Goal: Transaction & Acquisition: Book appointment/travel/reservation

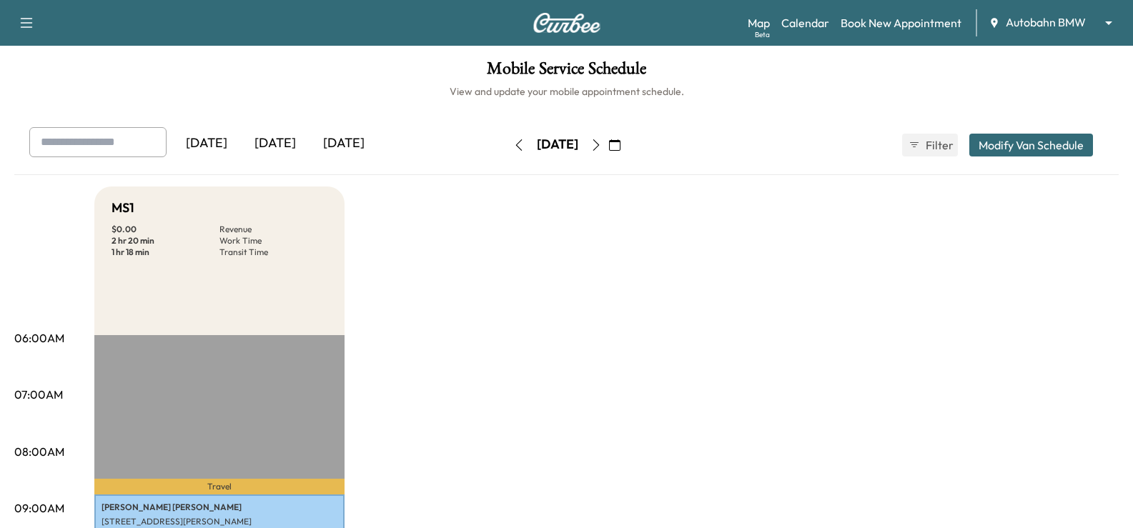
click at [1049, 28] on body "Support Log Out Map Beta Calendar Book New Appointment Autobahn BMW ******** ​ …" at bounding box center [566, 264] width 1133 height 528
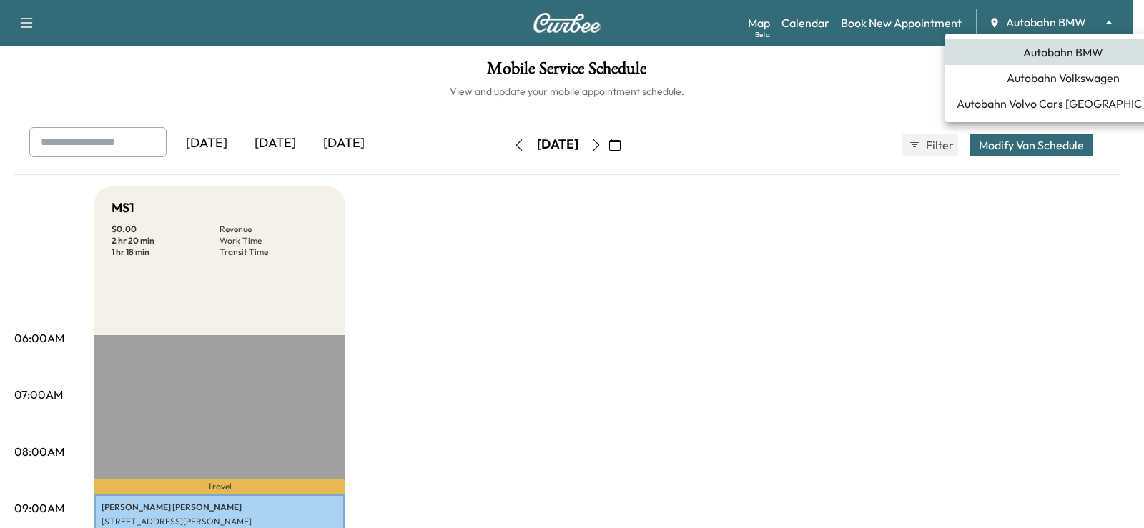
click at [1076, 80] on span "Autobahn Volkswagen" at bounding box center [1062, 77] width 113 height 17
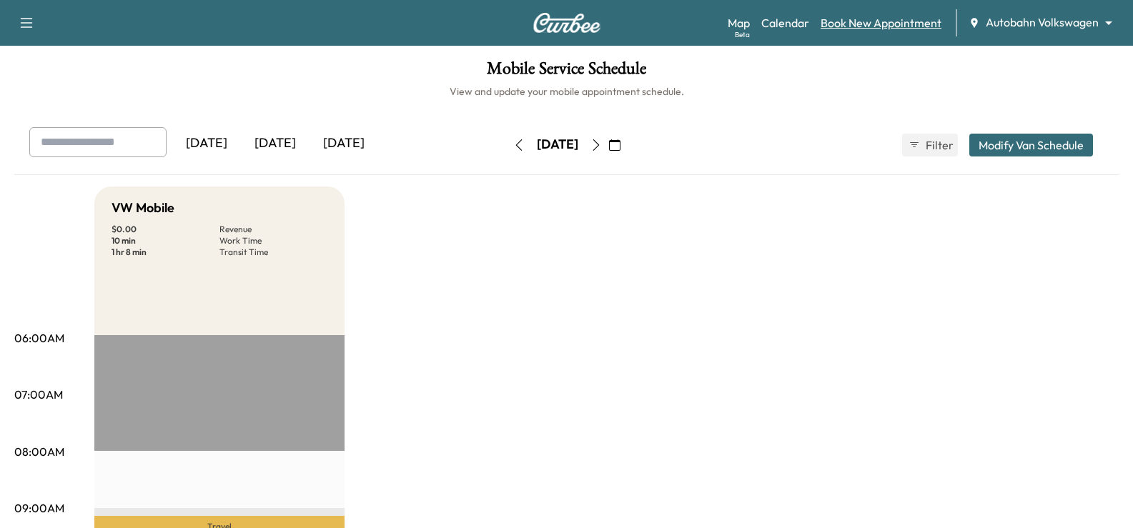
click at [886, 31] on link "Book New Appointment" at bounding box center [881, 22] width 121 height 17
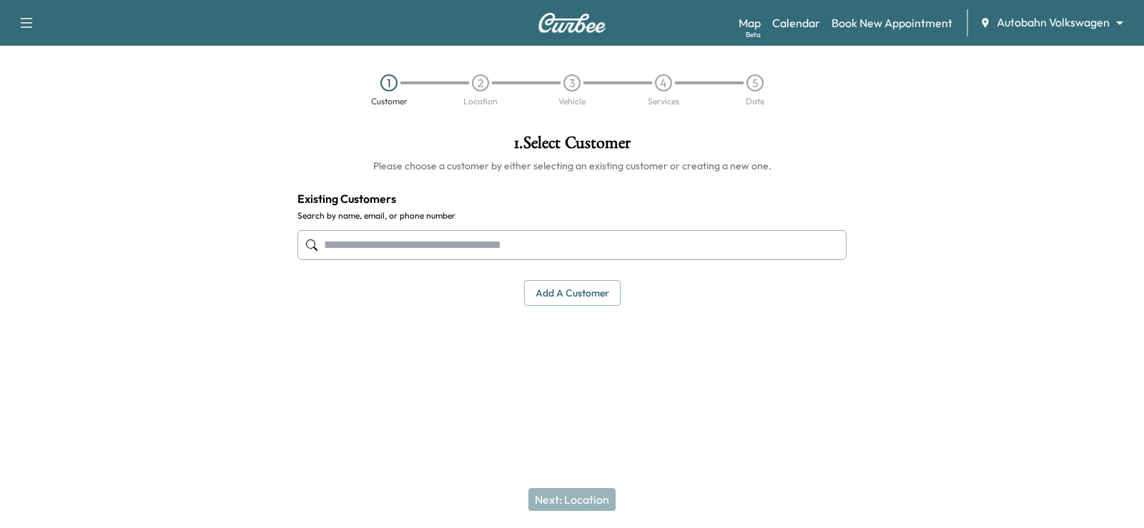
paste input "**********"
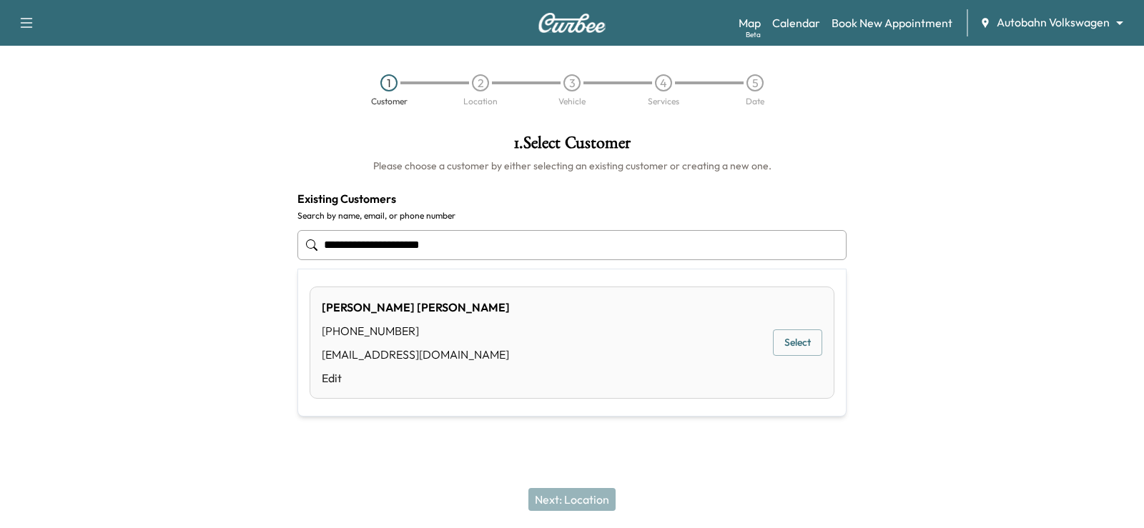
click at [801, 327] on div "[PERSON_NAME] [PHONE_NUMBER] [EMAIL_ADDRESS][DOMAIN_NAME] Edit Select" at bounding box center [571, 343] width 525 height 112
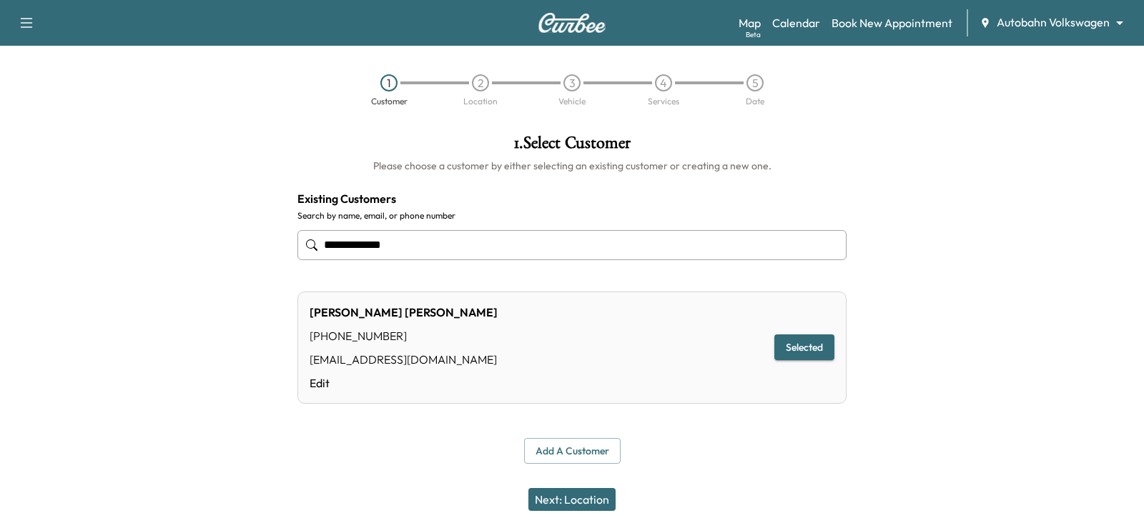
type input "**********"
click at [809, 337] on button "Selected" at bounding box center [804, 347] width 60 height 26
click at [565, 510] on button "Next: Location" at bounding box center [571, 499] width 87 height 23
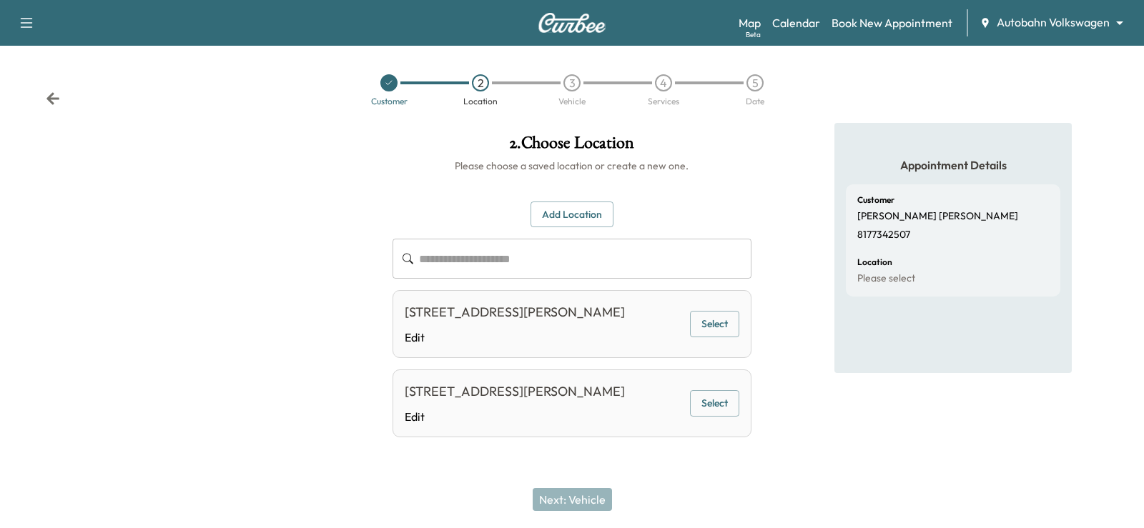
click at [719, 319] on button "Select" at bounding box center [714, 324] width 49 height 26
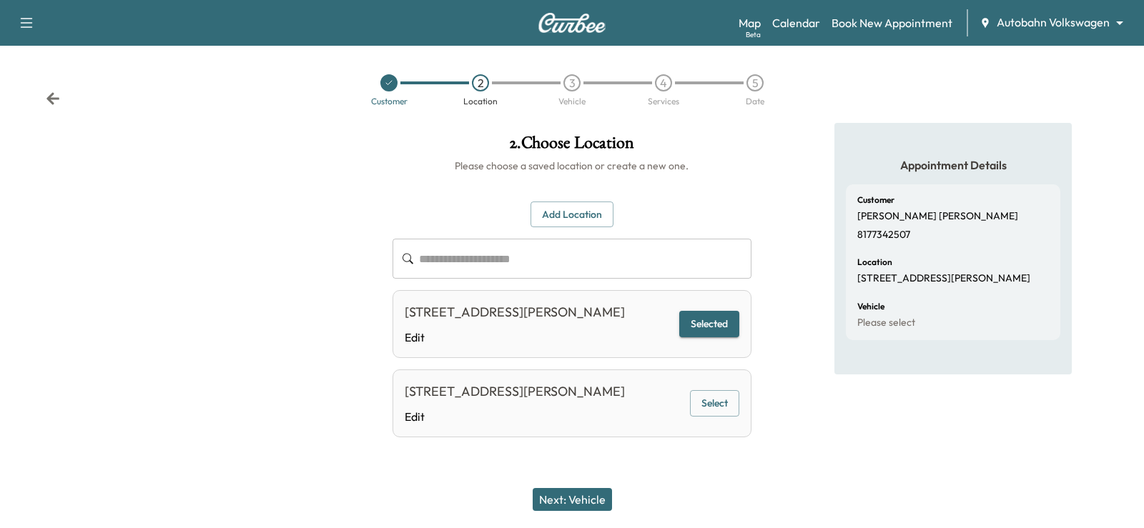
click at [581, 497] on button "Next: Vehicle" at bounding box center [571, 499] width 79 height 23
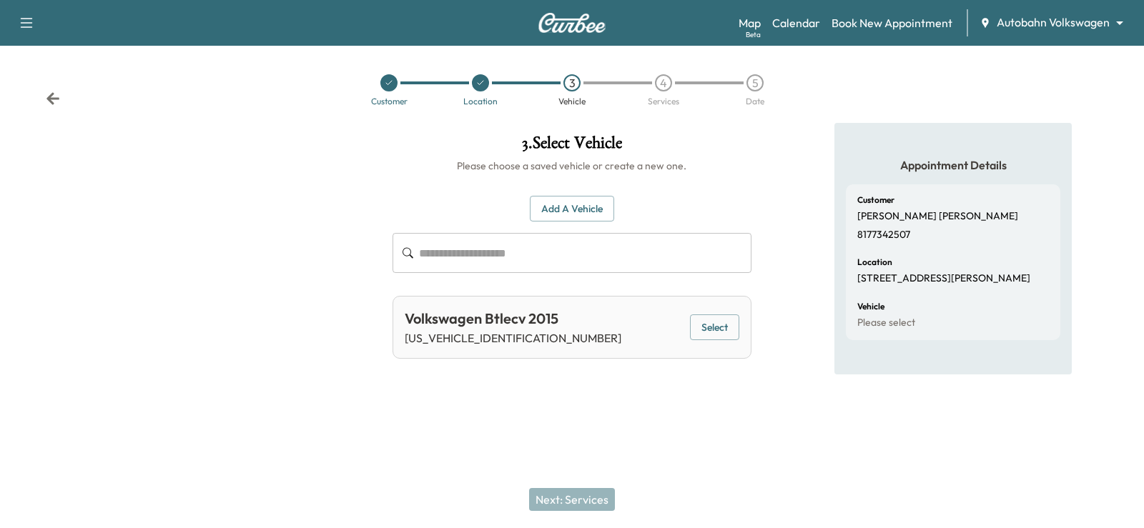
drag, startPoint x: 723, startPoint y: 327, endPoint x: 717, endPoint y: 320, distance: 9.6
click at [723, 327] on button "Select" at bounding box center [714, 327] width 49 height 26
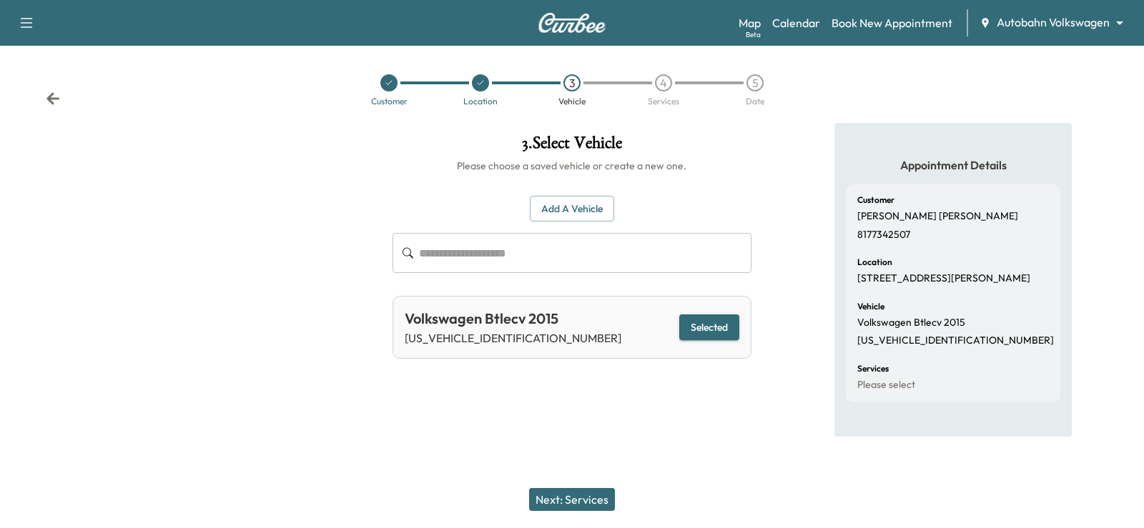
click at [581, 497] on button "Next: Services" at bounding box center [572, 499] width 86 height 23
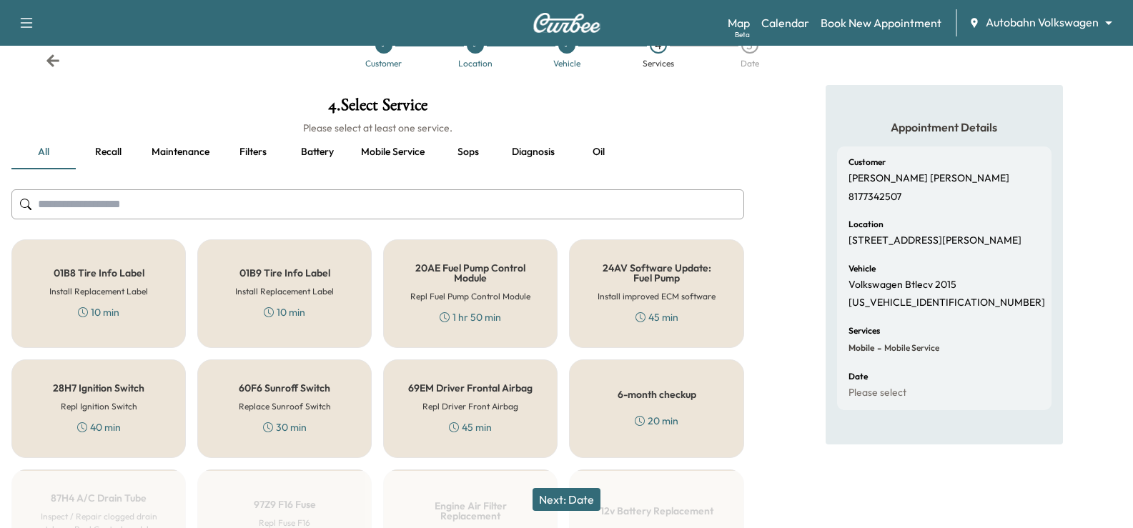
scroll to position [71, 0]
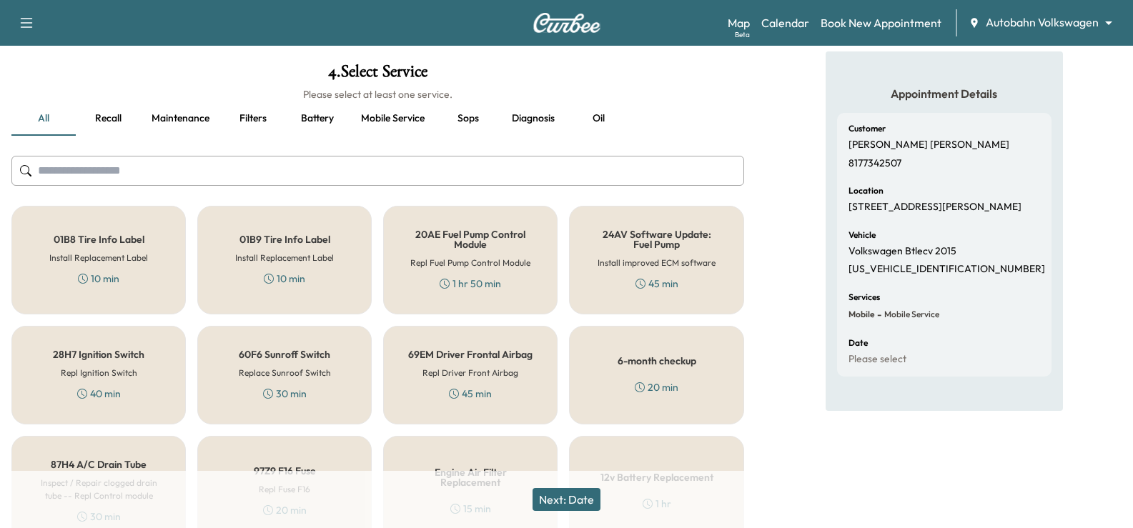
click at [271, 160] on input "text" at bounding box center [377, 171] width 733 height 30
type input "*"
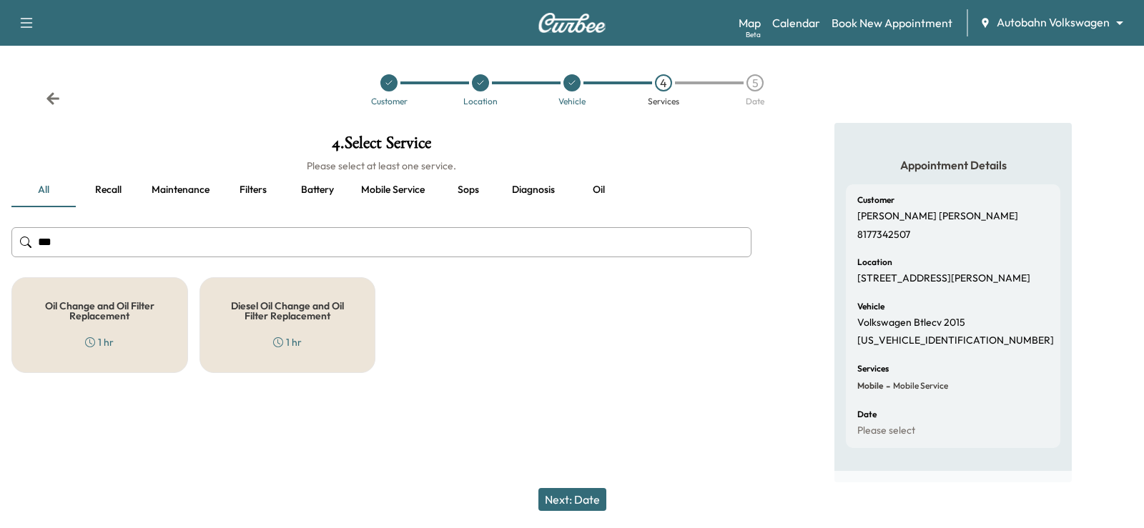
type input "***"
click at [92, 334] on div "Oil Change and Oil Filter Replacement 1 hr" at bounding box center [99, 325] width 177 height 96
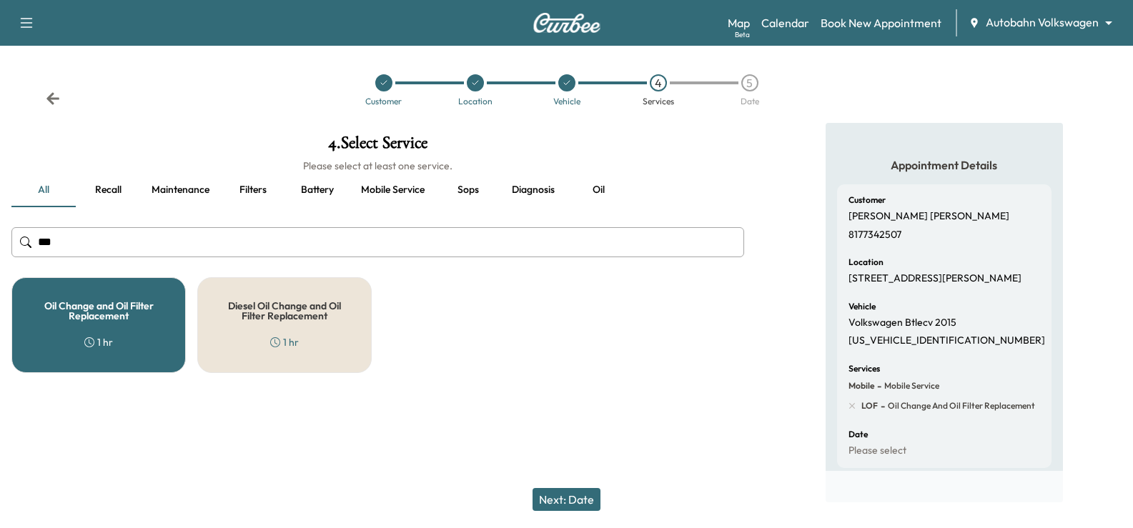
click at [578, 495] on button "Next: Date" at bounding box center [566, 499] width 68 height 23
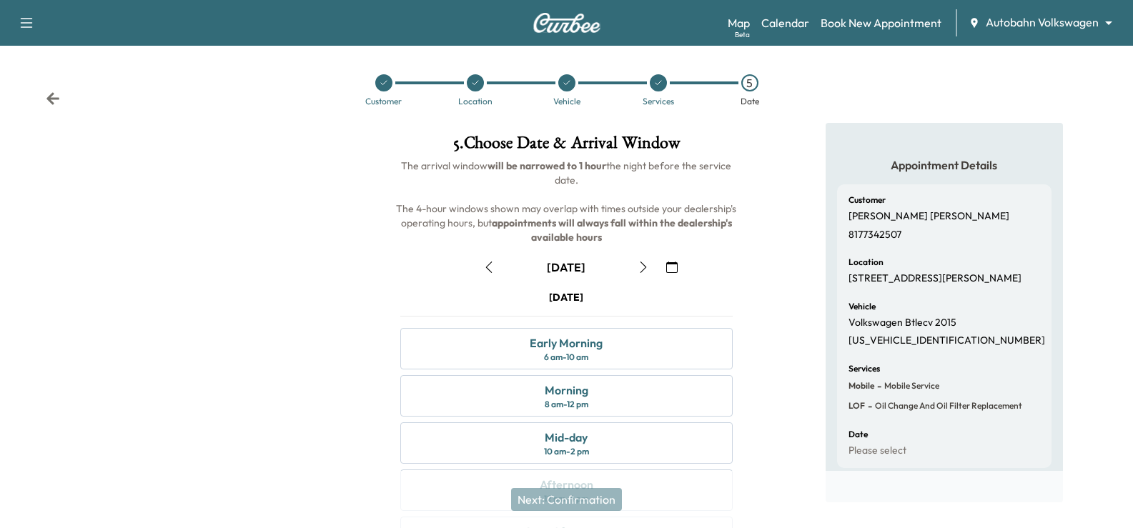
click at [642, 266] on icon "button" at bounding box center [643, 267] width 11 height 11
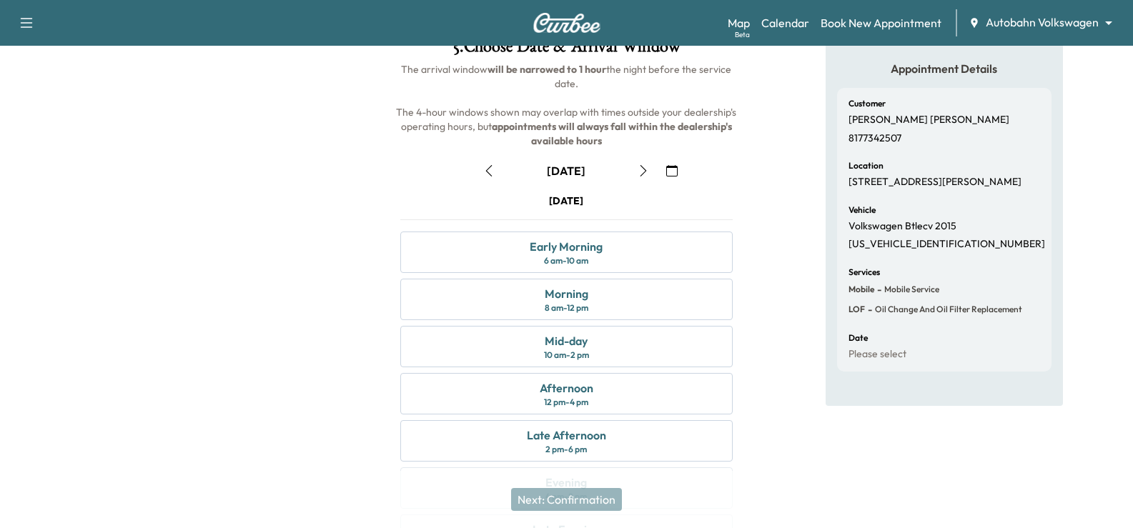
scroll to position [71, 0]
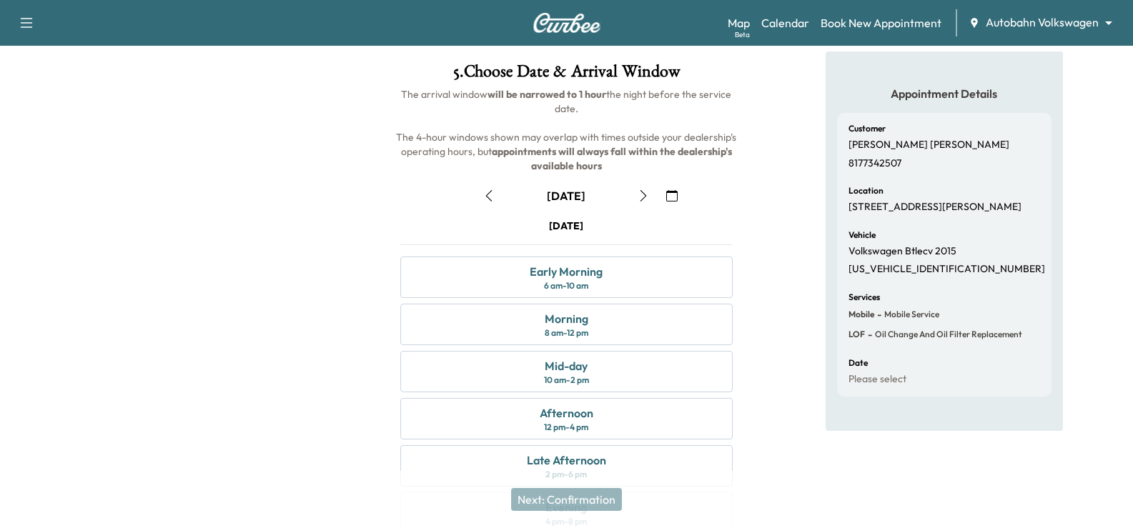
click at [885, 137] on div "Customer [PERSON_NAME] 8177342507" at bounding box center [944, 146] width 192 height 45
copy p "[PERSON_NAME]"
